Goal: Task Accomplishment & Management: Manage account settings

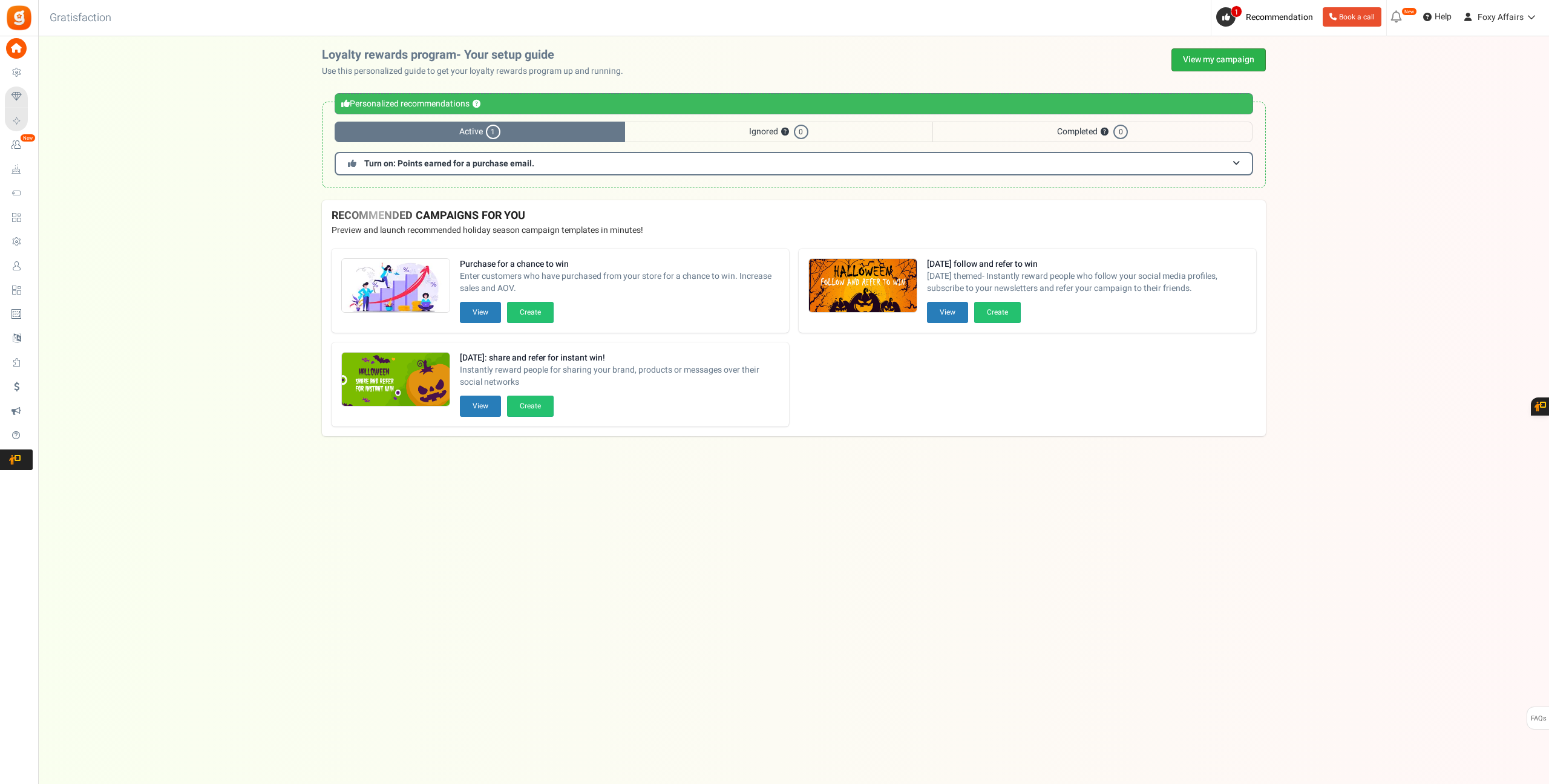
click at [1232, 60] on link "View my campaign" at bounding box center [1218, 59] width 95 height 23
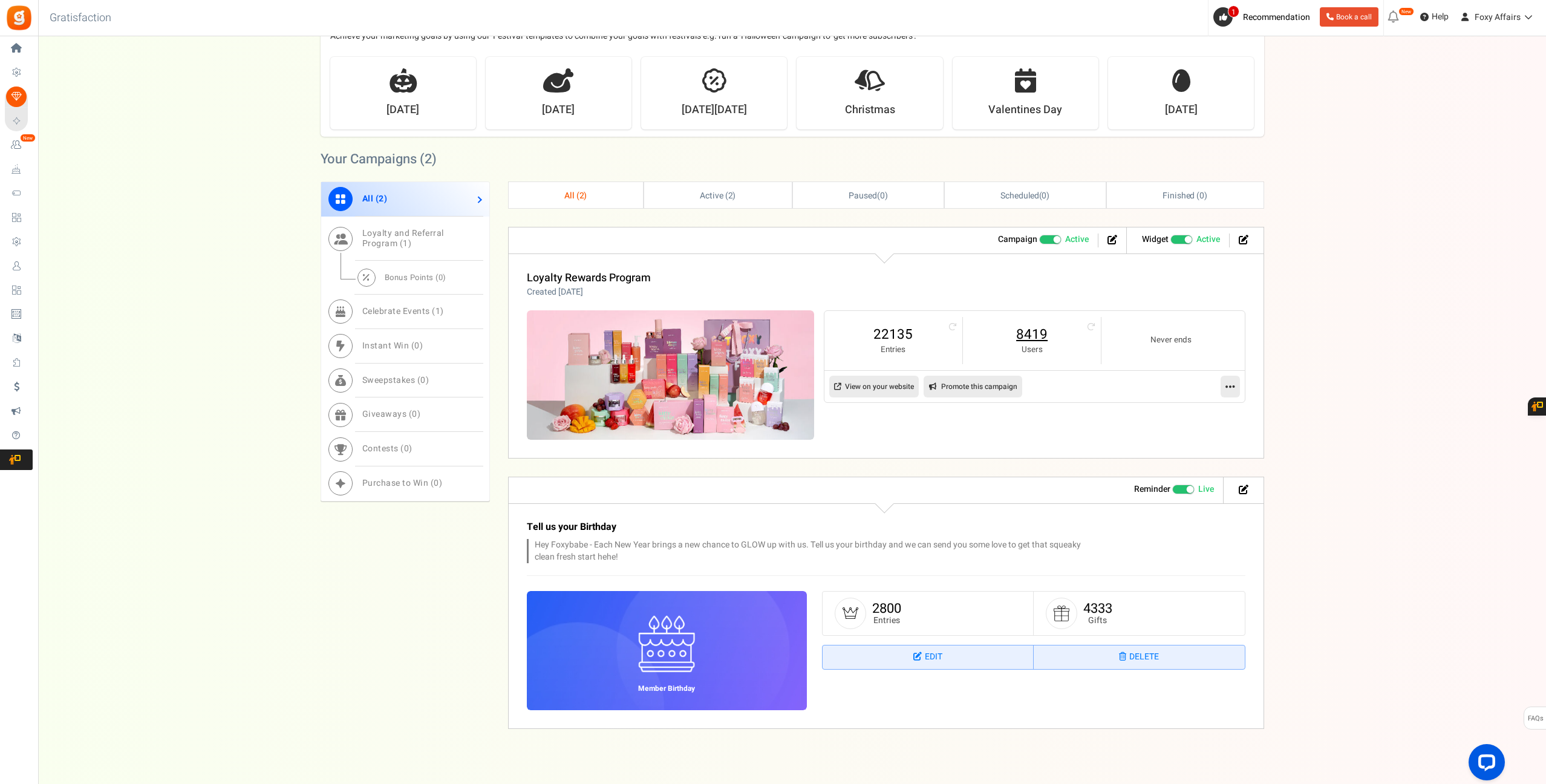
click at [1027, 329] on link "8419" at bounding box center [1032, 334] width 114 height 19
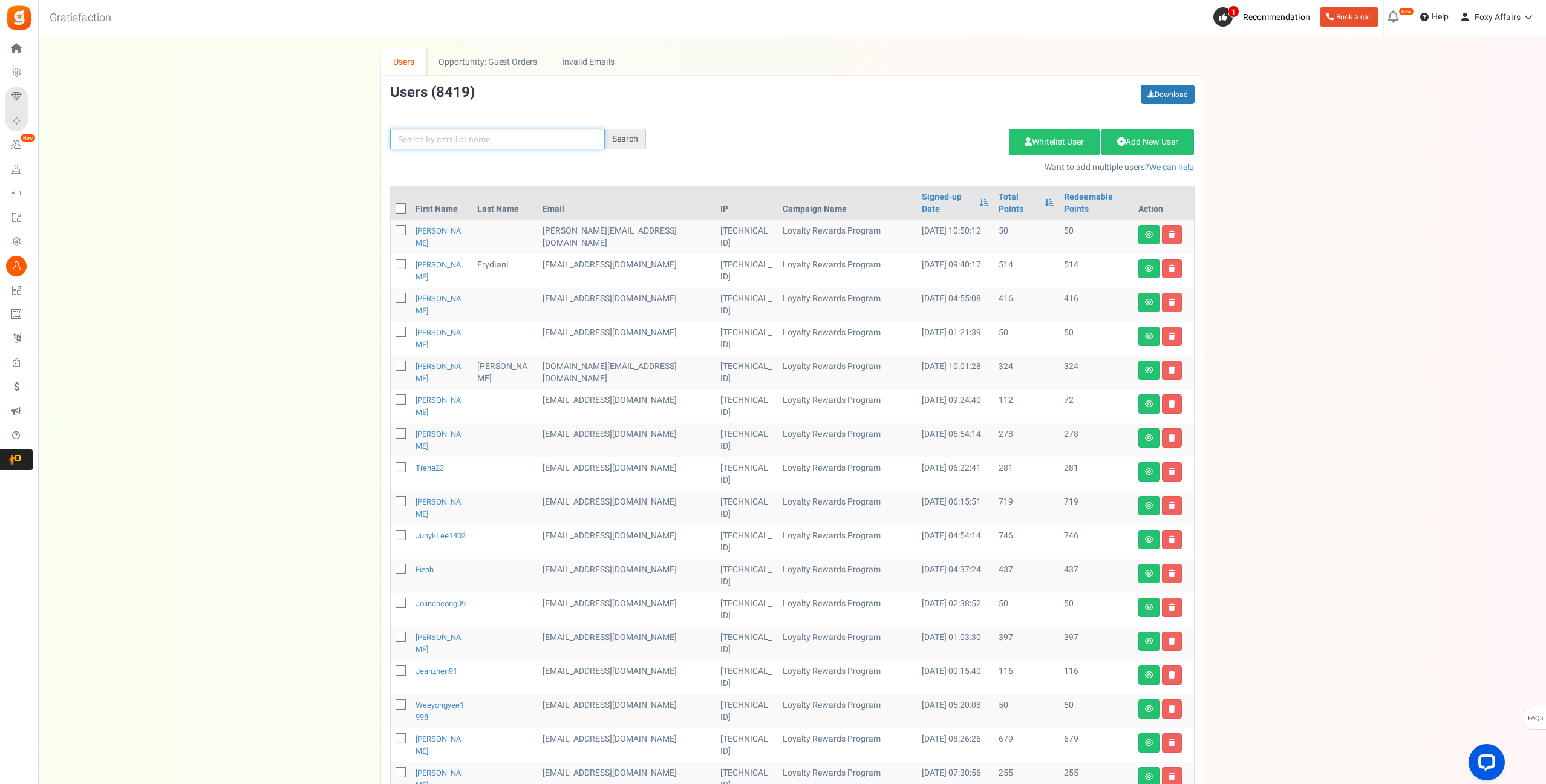
drag, startPoint x: 544, startPoint y: 138, endPoint x: 550, endPoint y: 138, distance: 6.0
click at [544, 138] on input "text" at bounding box center [497, 139] width 215 height 20
paste input "[EMAIL_ADDRESS][DOMAIN_NAME]"
type input "[EMAIL_ADDRESS][DOMAIN_NAME]"
click at [631, 138] on div "Search" at bounding box center [626, 139] width 41 height 20
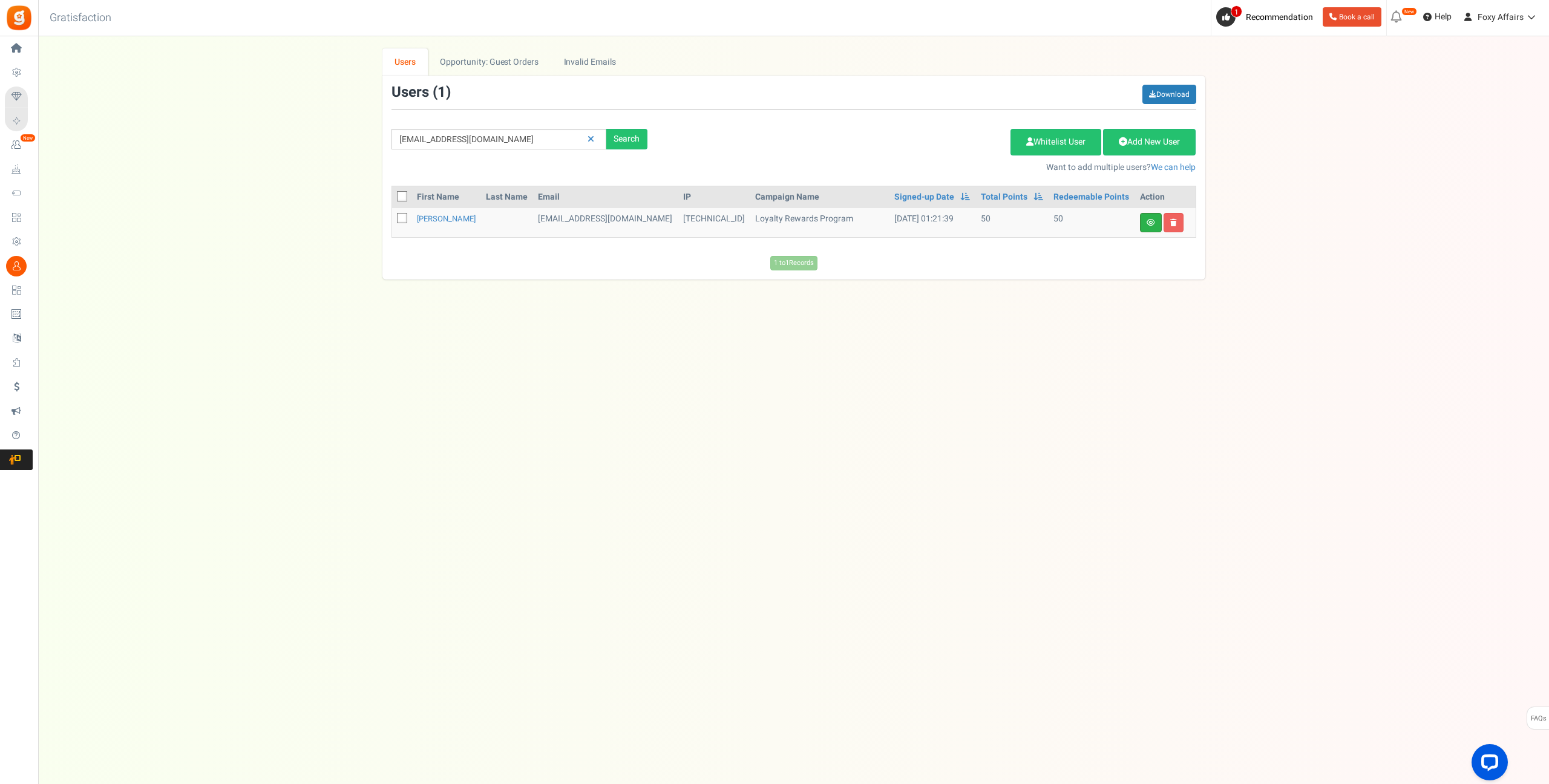
click at [1148, 226] on link at bounding box center [1151, 222] width 22 height 19
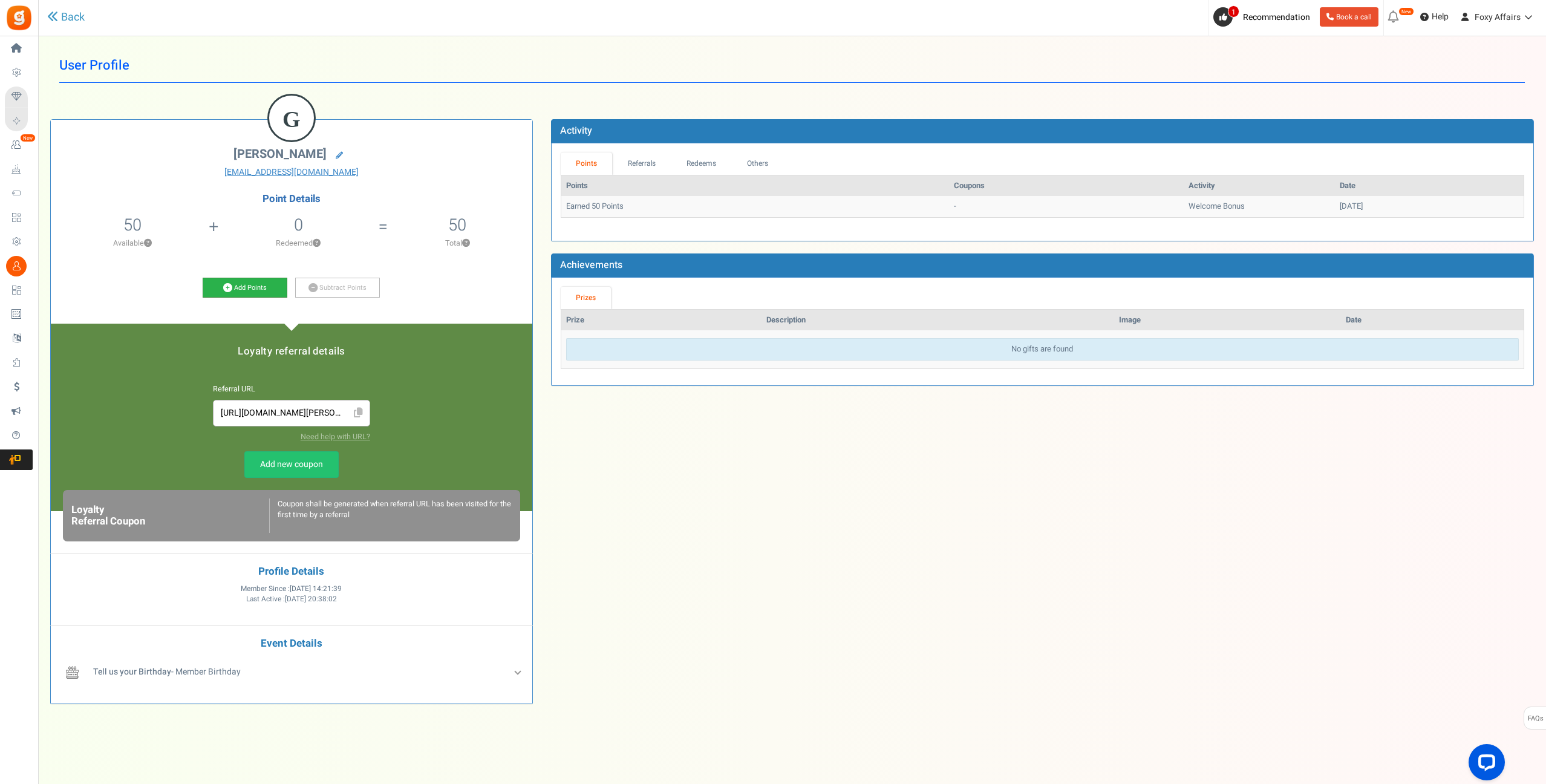
click at [225, 286] on icon at bounding box center [228, 288] width 9 height 9
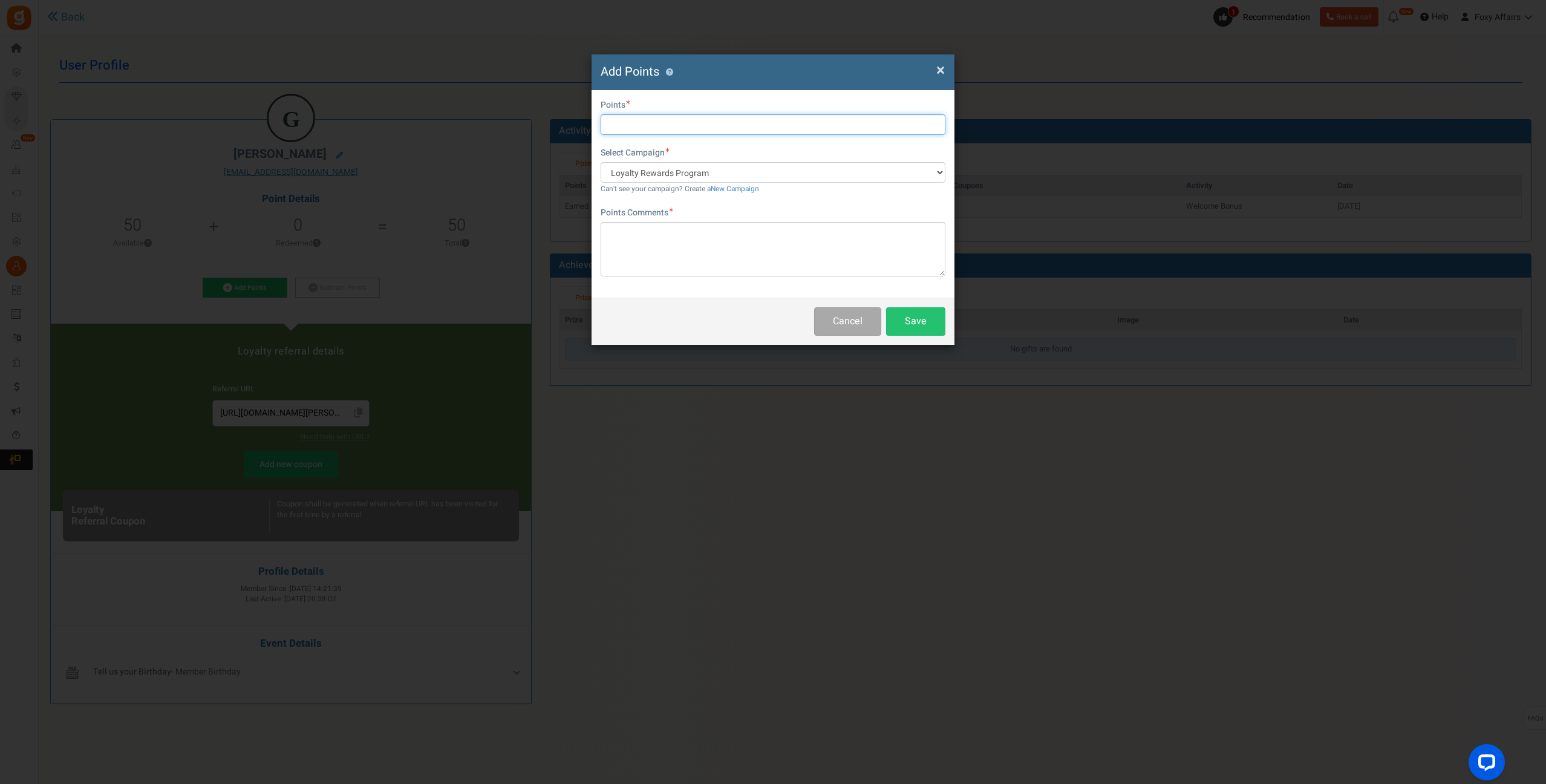
click at [666, 128] on input "text" at bounding box center [772, 124] width 345 height 20
type input "536"
click at [673, 237] on textarea at bounding box center [772, 249] width 345 height 54
type textarea "Points Reinstate"
click at [927, 321] on button "Save" at bounding box center [916, 321] width 60 height 28
